Goal: Find specific page/section: Find specific page/section

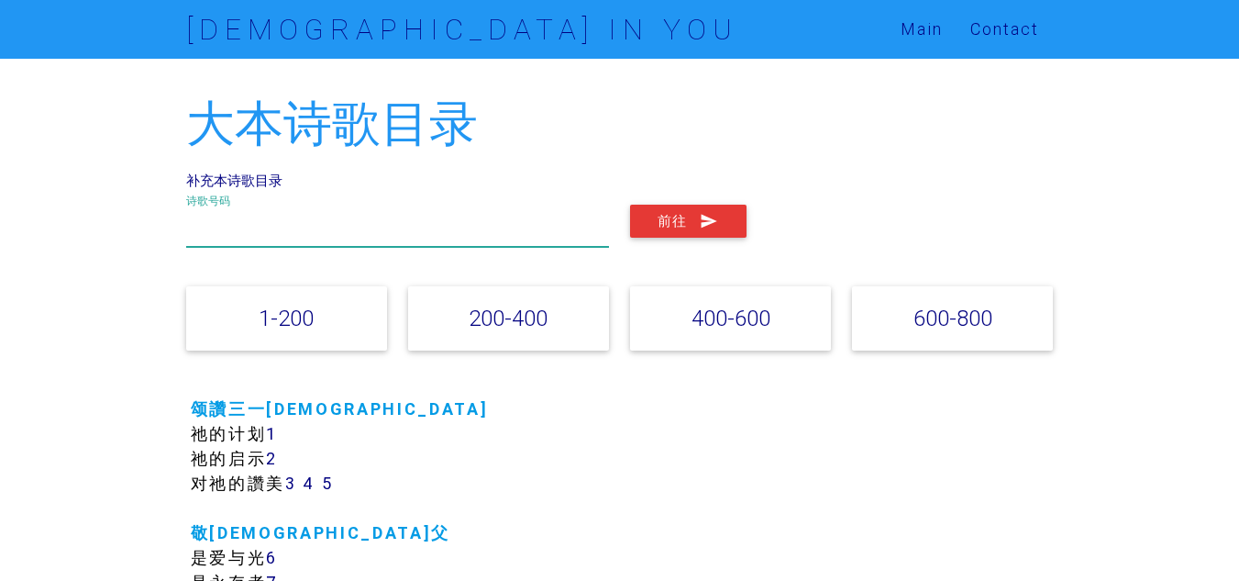
click at [541, 235] on input "text" at bounding box center [398, 226] width 424 height 42
type input "67"
click at [630, 205] on button "前往" at bounding box center [688, 221] width 116 height 33
click at [275, 183] on link "补充本诗歌目录" at bounding box center [234, 179] width 96 height 17
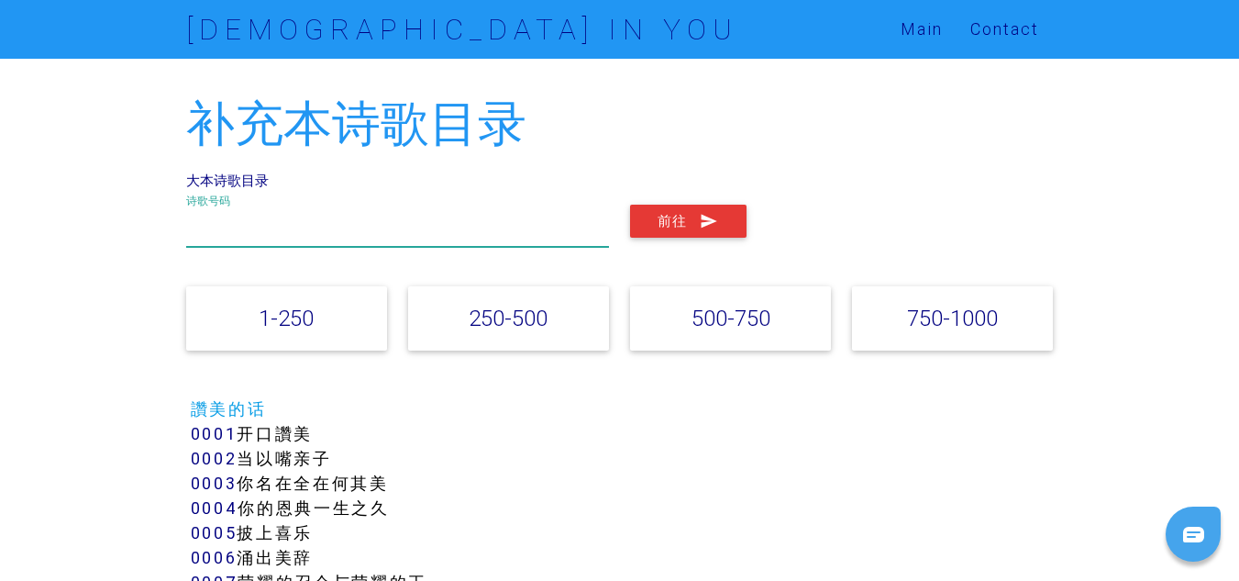
click at [282, 228] on input "text" at bounding box center [398, 226] width 424 height 42
type input "327"
click at [630, 205] on button "前往" at bounding box center [688, 221] width 116 height 33
click at [388, 226] on input "327" at bounding box center [398, 226] width 424 height 42
type input "3"
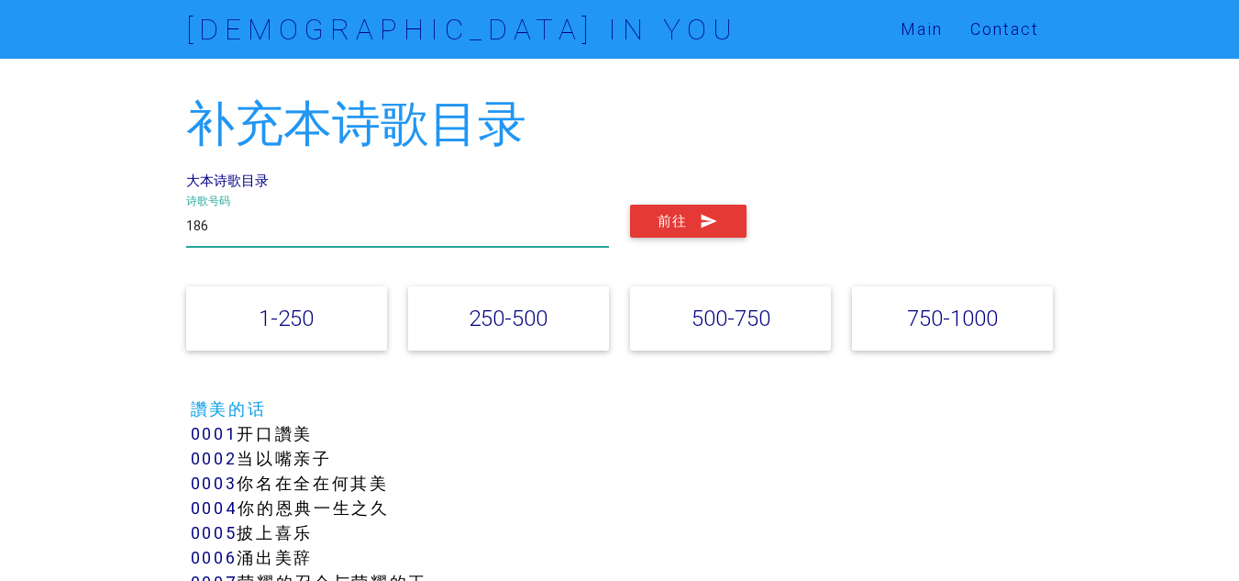
type input "186"
click at [630, 205] on button "前往" at bounding box center [688, 221] width 116 height 33
click at [244, 182] on link "大本诗歌目录" at bounding box center [227, 179] width 83 height 17
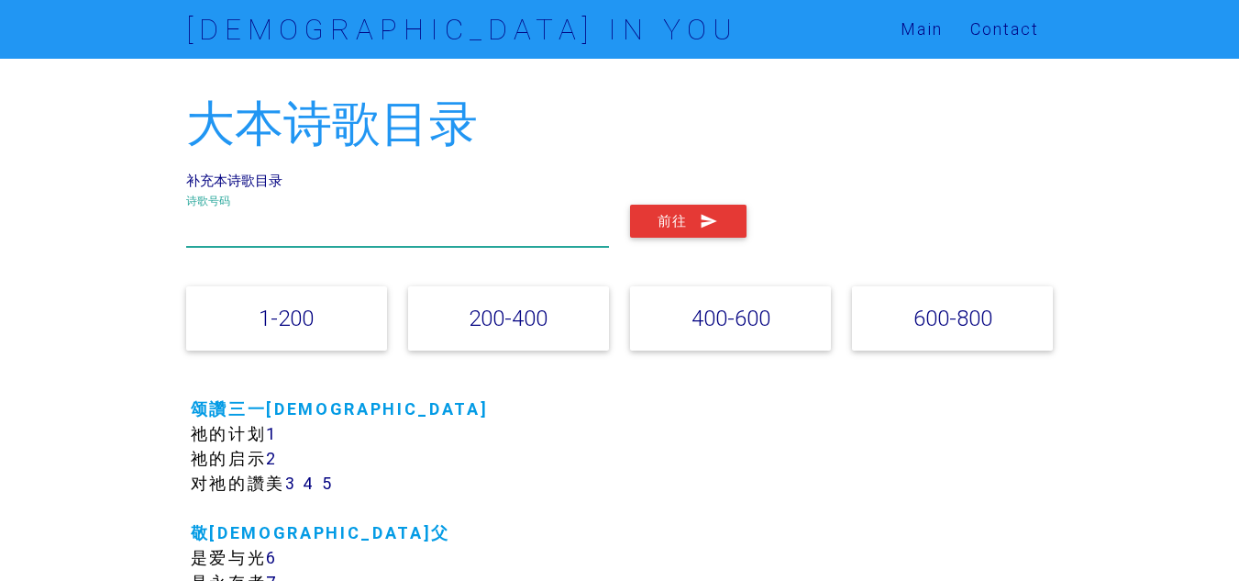
click at [324, 228] on input "text" at bounding box center [398, 226] width 424 height 42
type input "186"
click at [630, 205] on button "前往" at bounding box center [688, 221] width 116 height 33
click at [302, 227] on input "186" at bounding box center [398, 226] width 424 height 42
type input "6"
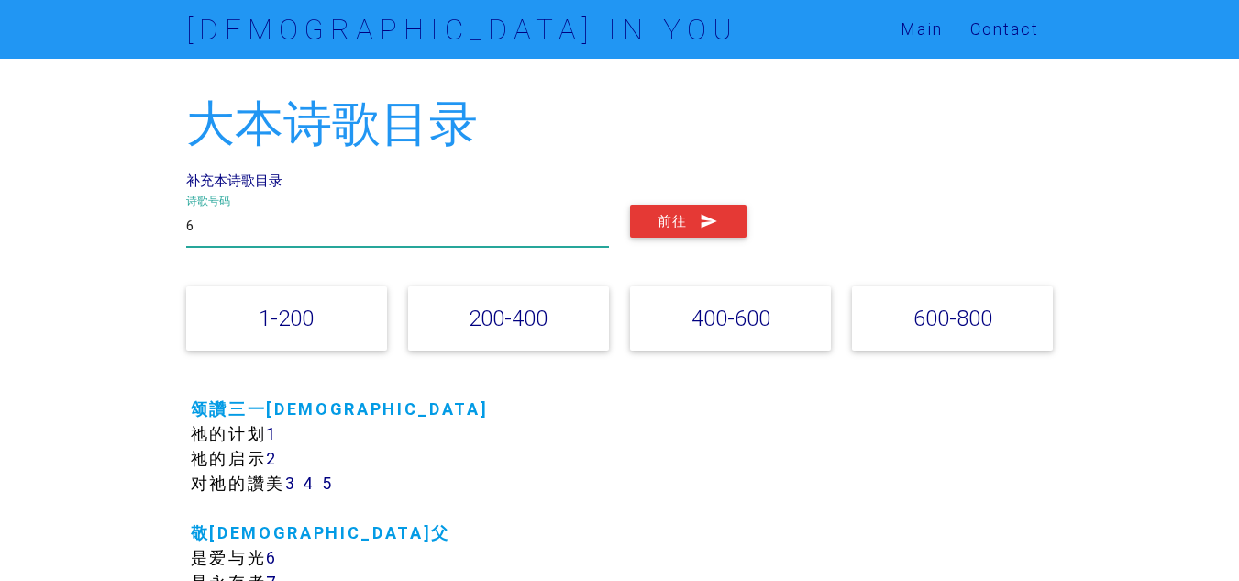
click at [630, 205] on button "前往" at bounding box center [688, 221] width 116 height 33
